Goal: Task Accomplishment & Management: Use online tool/utility

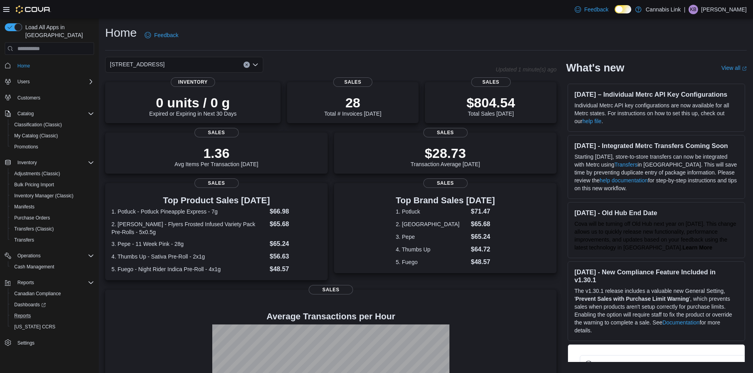
click at [29, 313] on button "Reports" at bounding box center [52, 316] width 89 height 11
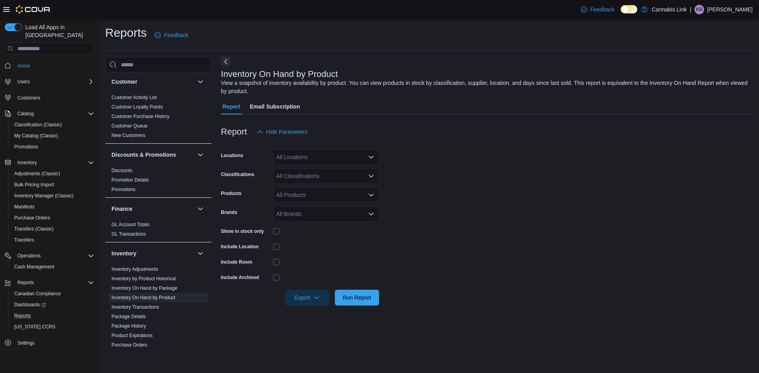
scroll to position [158, 0]
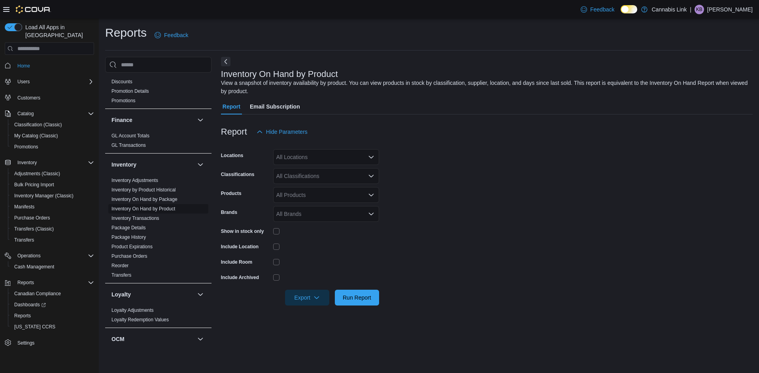
click at [152, 210] on link "Inventory On Hand by Product" at bounding box center [143, 209] width 64 height 6
click at [360, 162] on div "All Locations" at bounding box center [326, 157] width 106 height 16
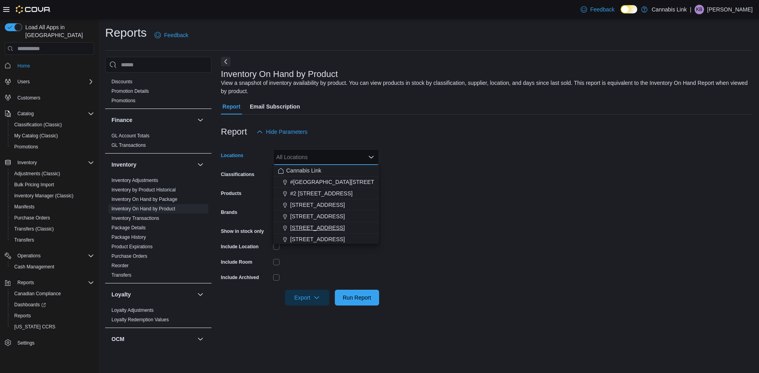
click at [342, 229] on span "[STREET_ADDRESS]" at bounding box center [317, 228] width 55 height 8
click at [446, 212] on form "Locations All Locations Combo box. Selected. Combo box input. All Locations. Ty…" at bounding box center [487, 223] width 532 height 166
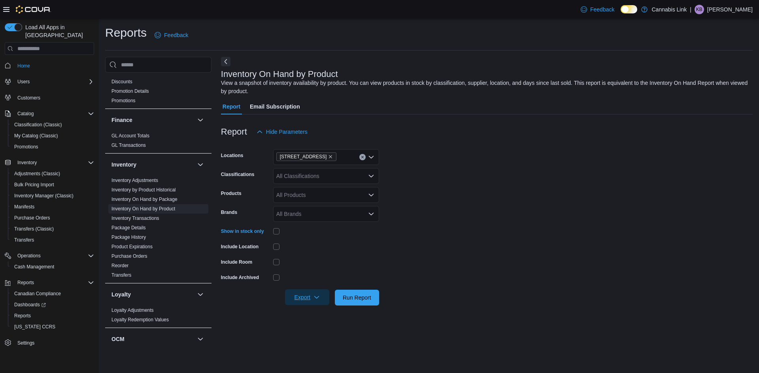
click at [311, 298] on span "Export" at bounding box center [307, 298] width 35 height 16
click at [308, 307] on button "Export to Excel" at bounding box center [308, 314] width 45 height 16
